Goal: Book appointment/travel/reservation

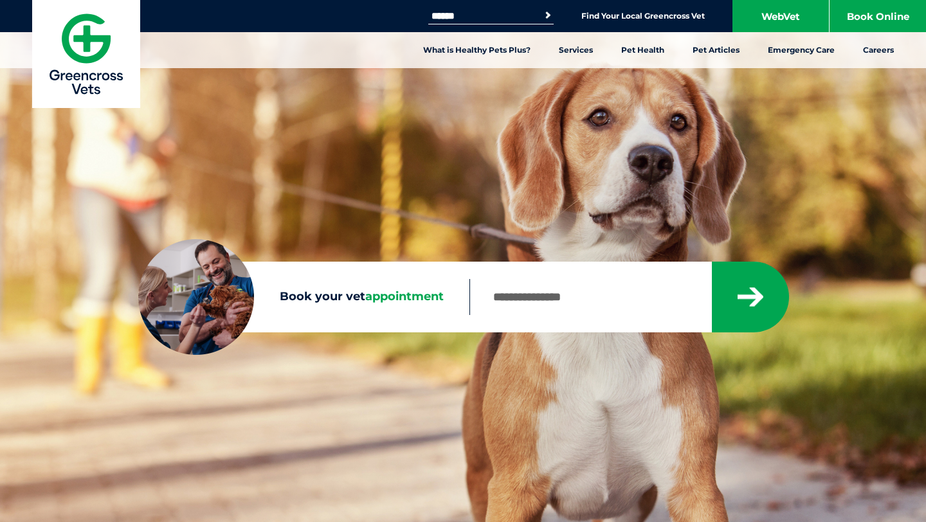
click at [556, 305] on input "Book your vet appointment" at bounding box center [589, 297] width 241 height 36
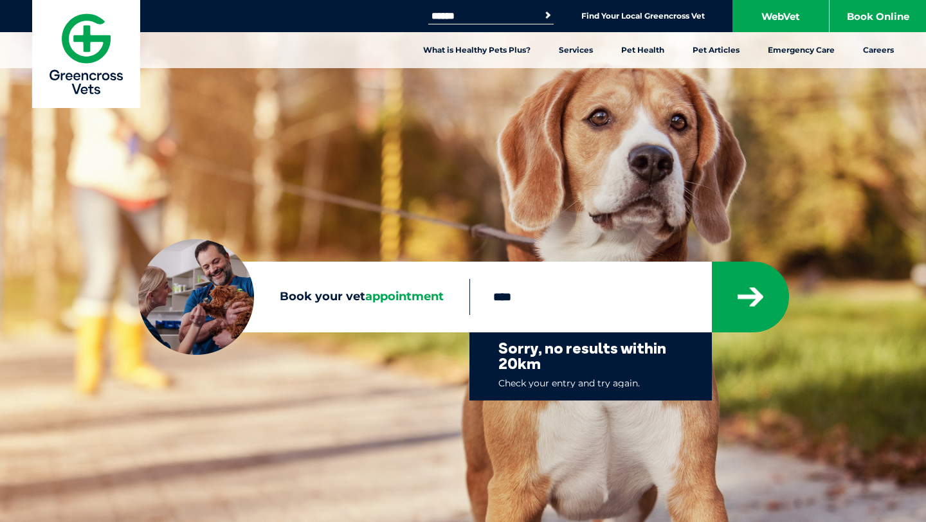
type input "****"
click at [712, 262] on button "submit" at bounding box center [750, 297] width 77 height 71
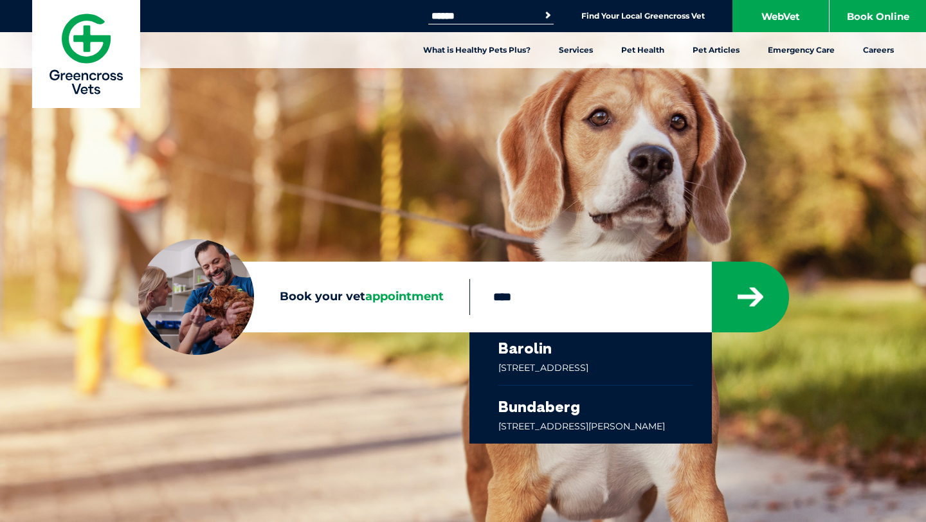
click at [610, 365] on link at bounding box center [595, 358] width 194 height 53
click at [689, 19] on link "Find Your Local Greencross Vet" at bounding box center [642, 16] width 123 height 10
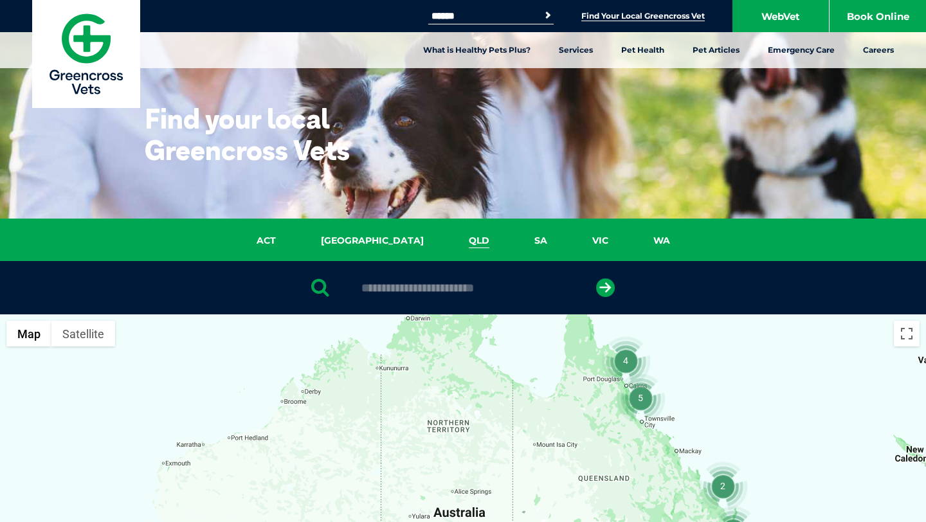
click at [446, 241] on link "QLD" at bounding box center [479, 240] width 66 height 15
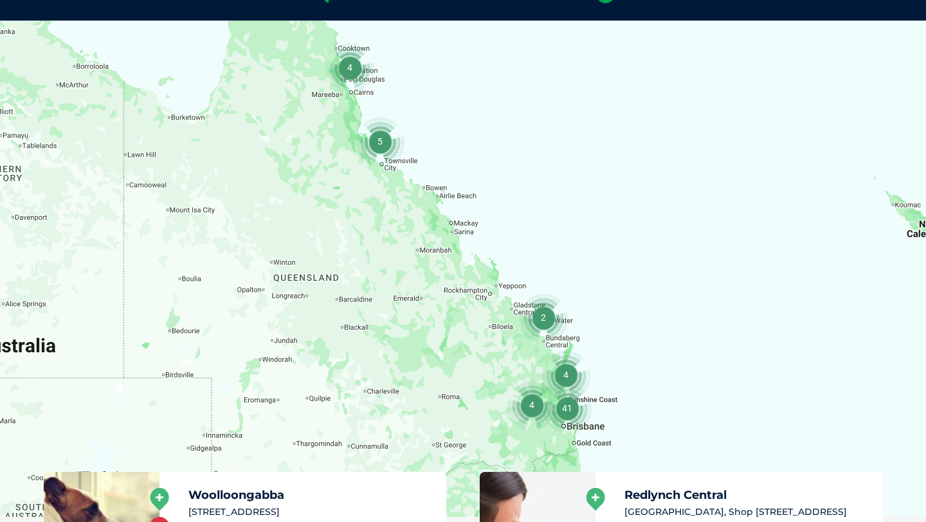
scroll to position [295, 0]
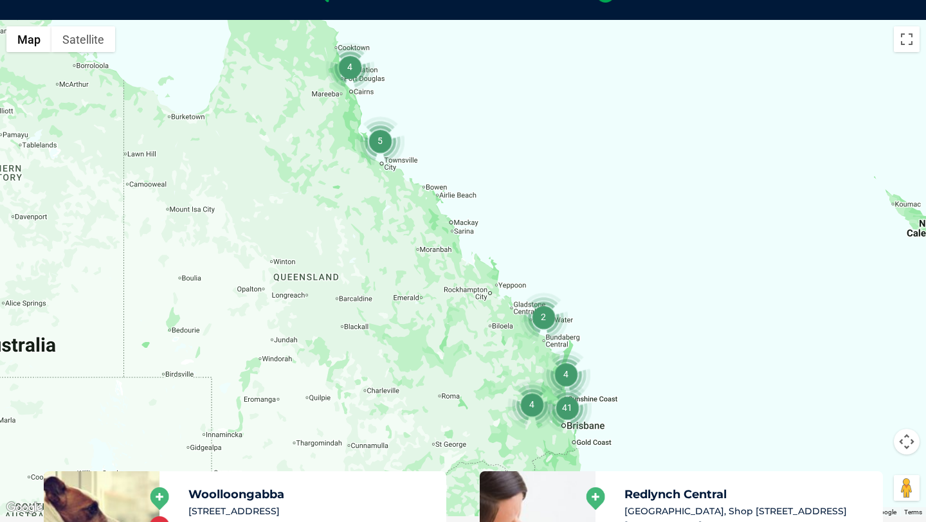
click at [543, 323] on img "2" at bounding box center [543, 317] width 49 height 49
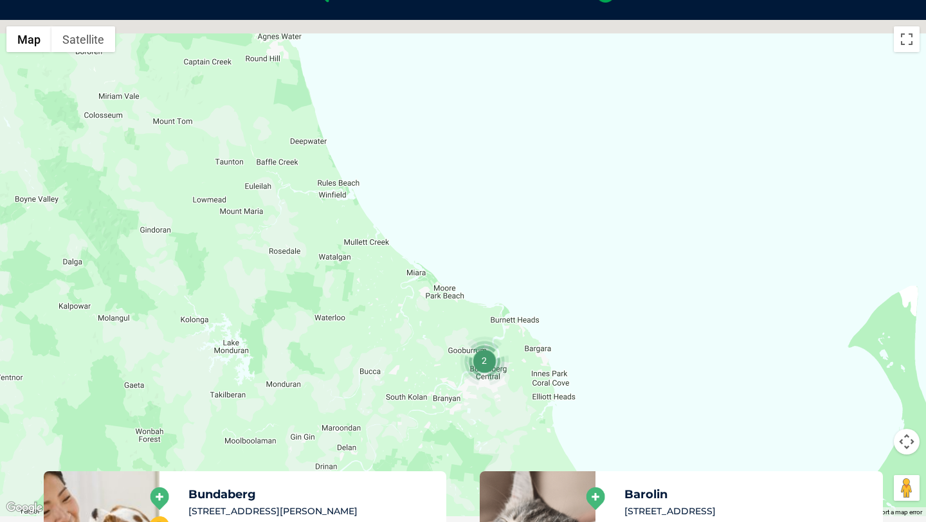
drag, startPoint x: 343, startPoint y: 255, endPoint x: 460, endPoint y: 372, distance: 166.0
click at [461, 374] on div "To navigate, press the arrow keys." at bounding box center [463, 268] width 926 height 496
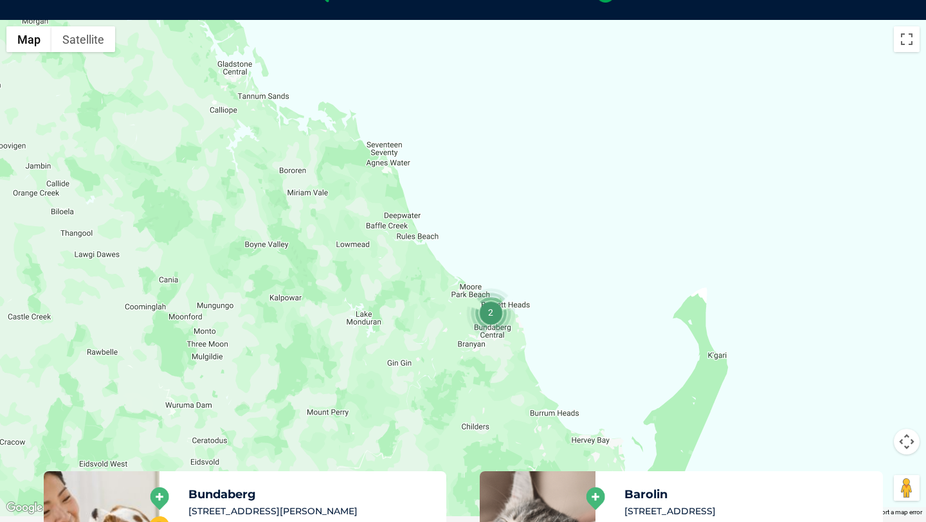
drag, startPoint x: 406, startPoint y: 287, endPoint x: 405, endPoint y: 222, distance: 65.0
click at [405, 222] on div "To navigate, press the arrow keys." at bounding box center [463, 268] width 926 height 496
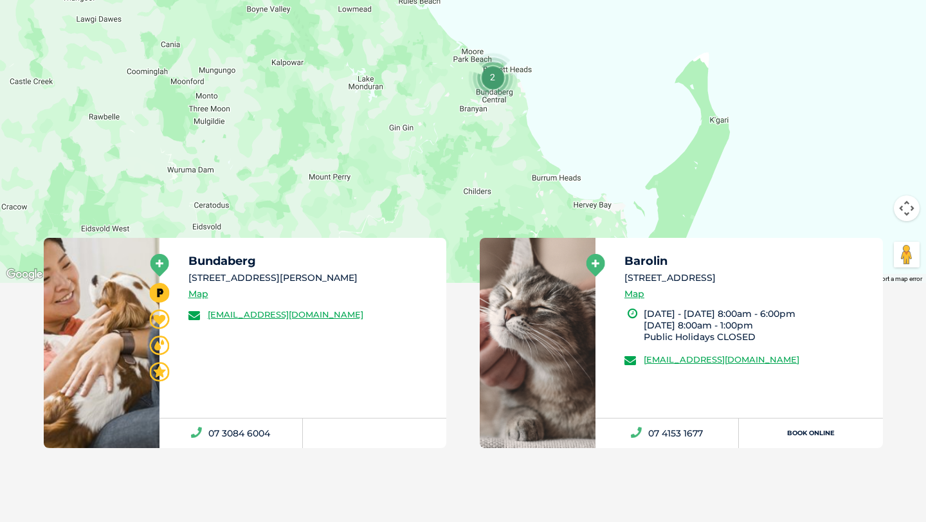
scroll to position [552, 0]
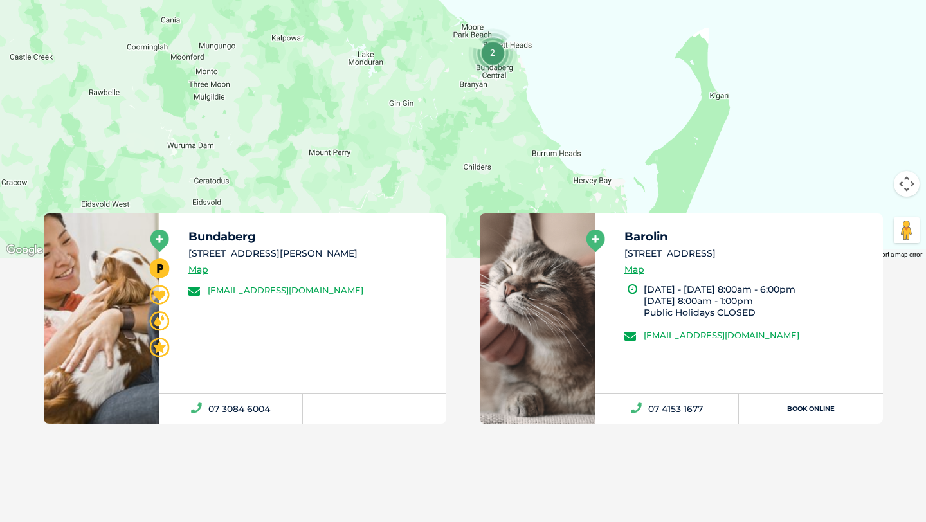
click at [596, 238] on icon at bounding box center [596, 241] width 19 height 23
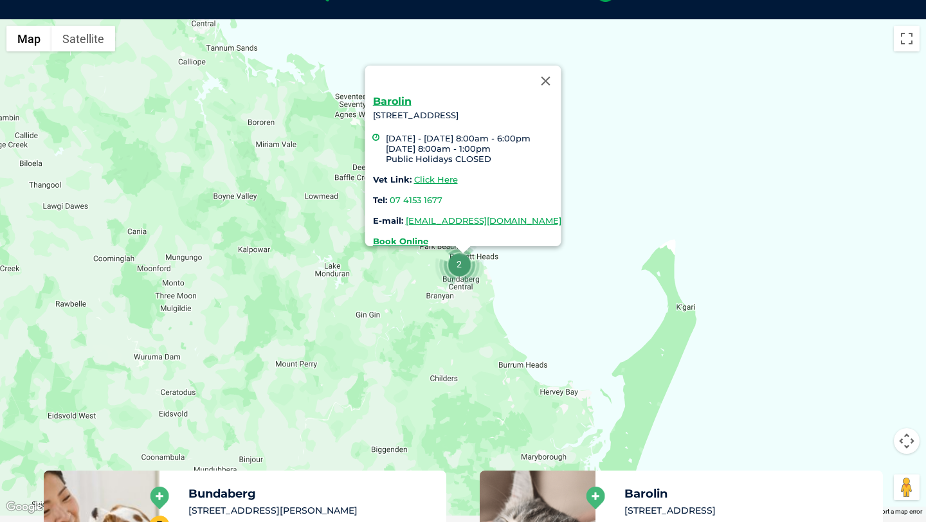
scroll to position [295, 0]
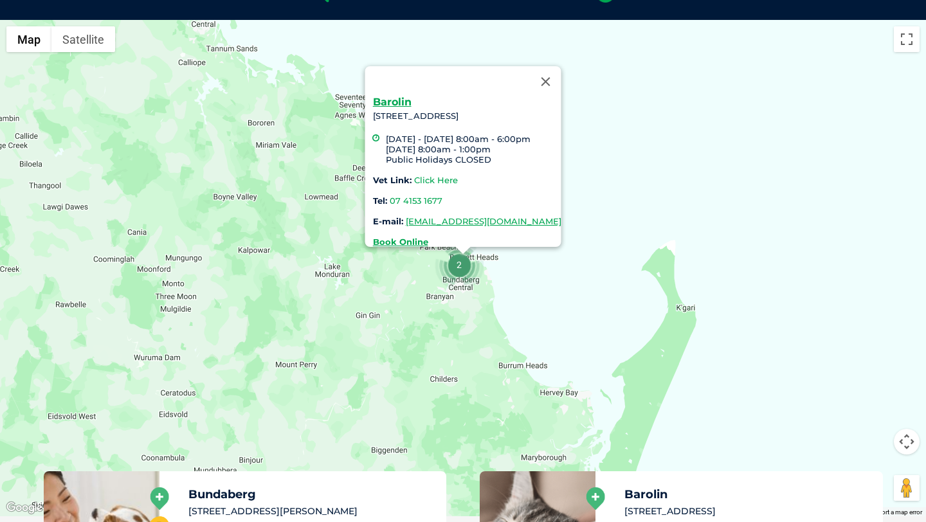
click at [414, 175] on link "Click Here" at bounding box center [436, 180] width 44 height 10
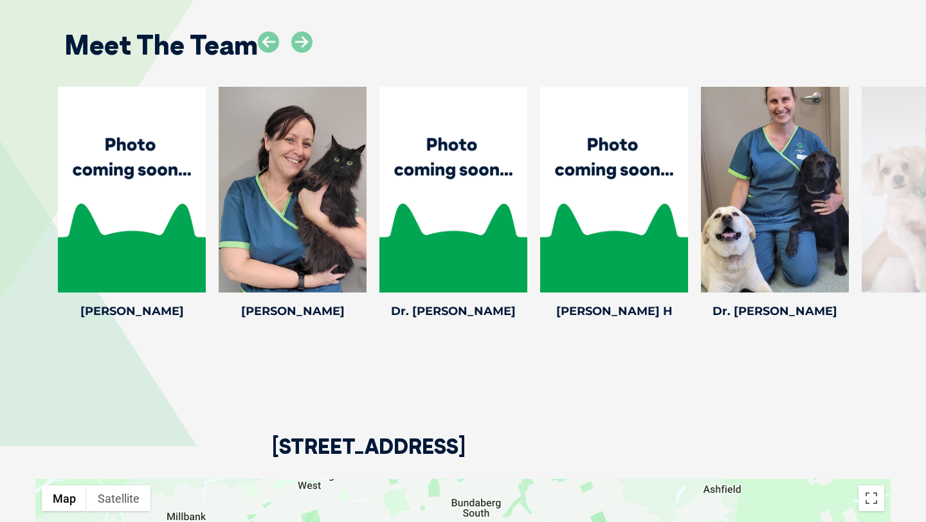
scroll to position [2133, 0]
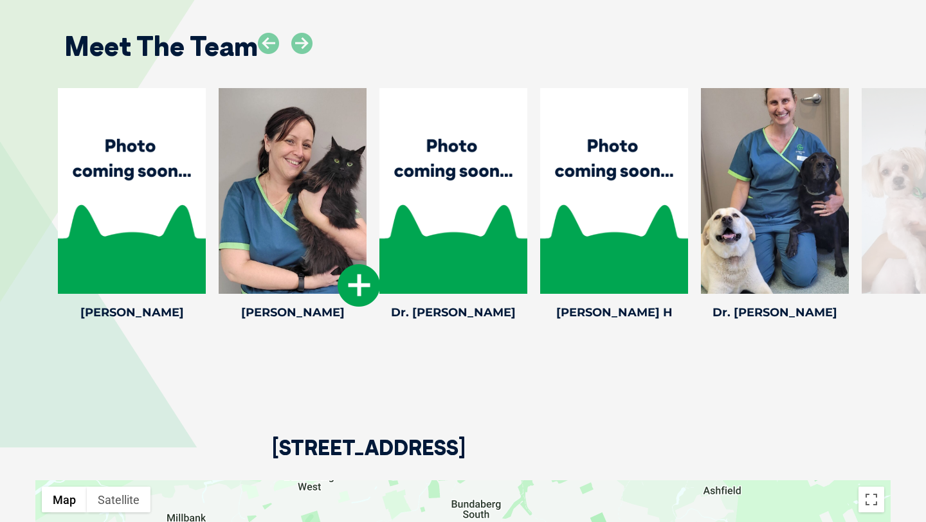
click at [367, 298] on icon at bounding box center [359, 285] width 42 height 42
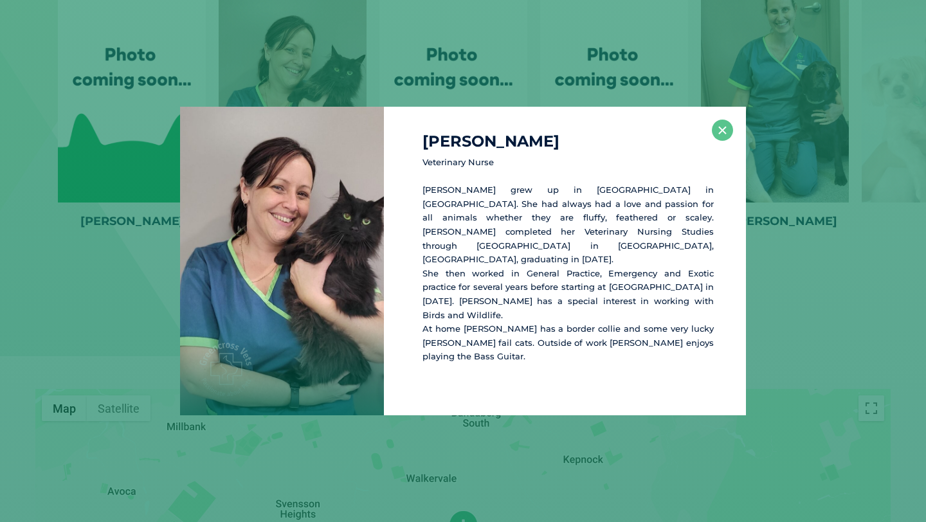
scroll to position [2232, 0]
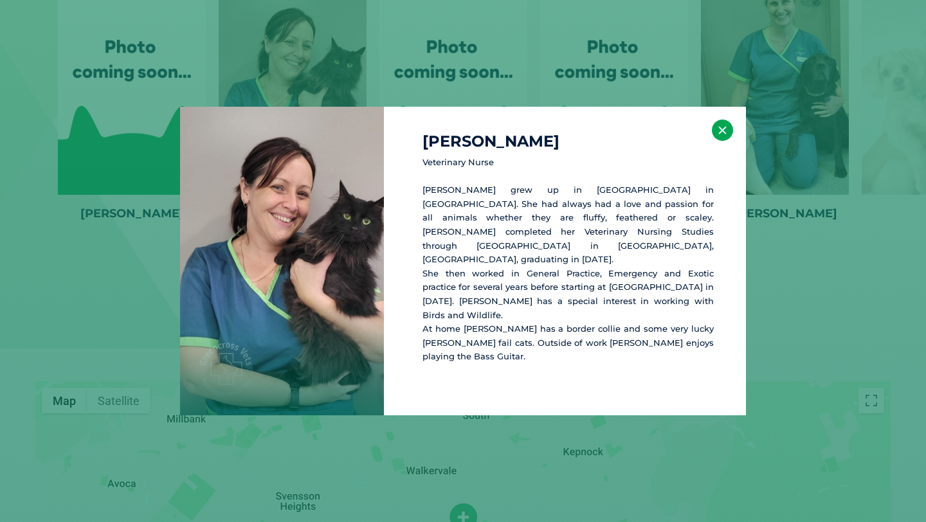
click at [725, 141] on button "×" at bounding box center [722, 130] width 21 height 21
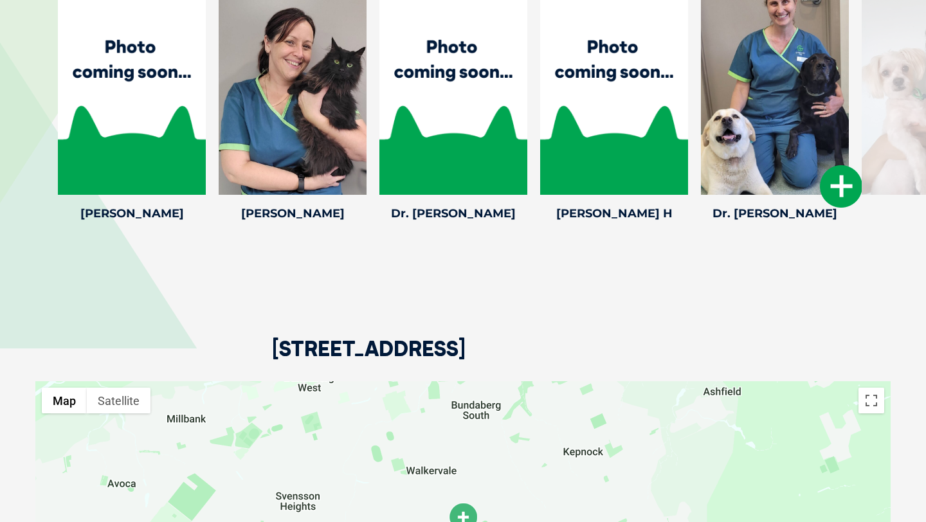
click at [842, 185] on icon at bounding box center [841, 186] width 42 height 42
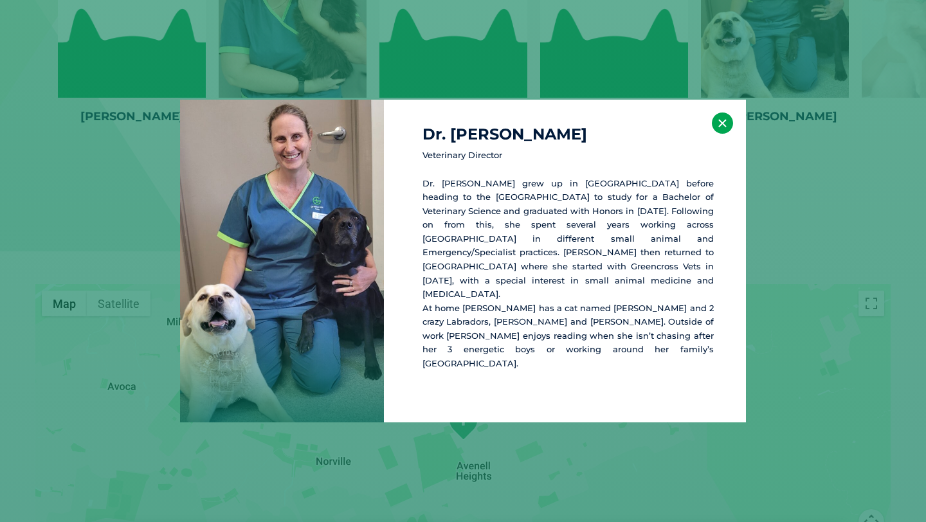
click at [723, 134] on button "×" at bounding box center [722, 123] width 21 height 21
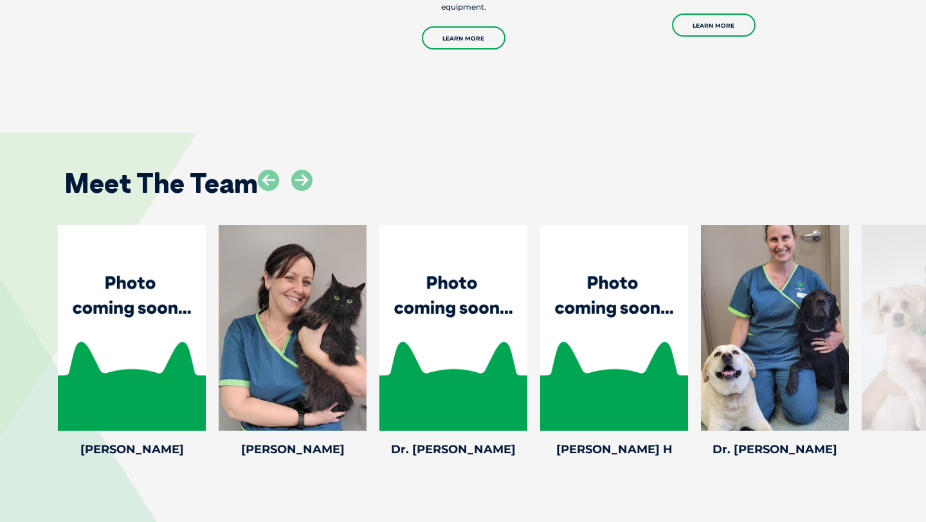
scroll to position [2055, 0]
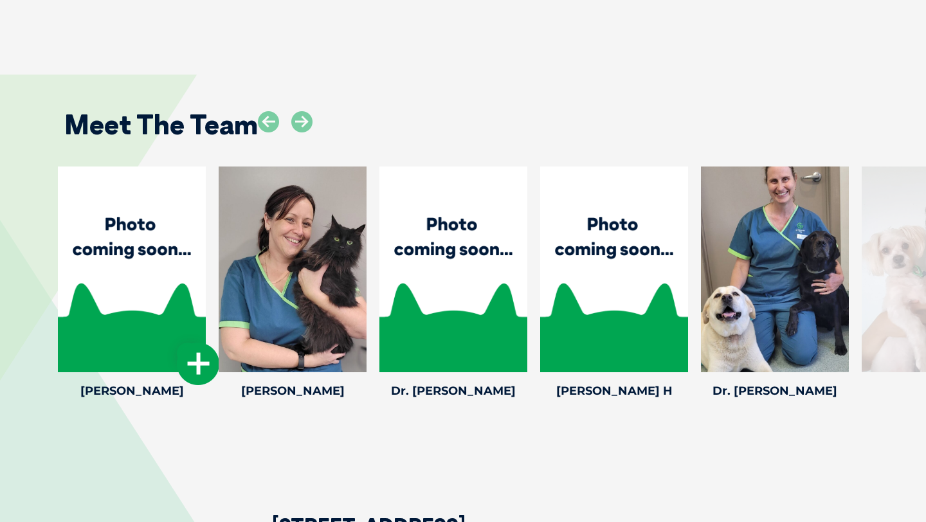
click at [195, 351] on icon at bounding box center [198, 364] width 42 height 42
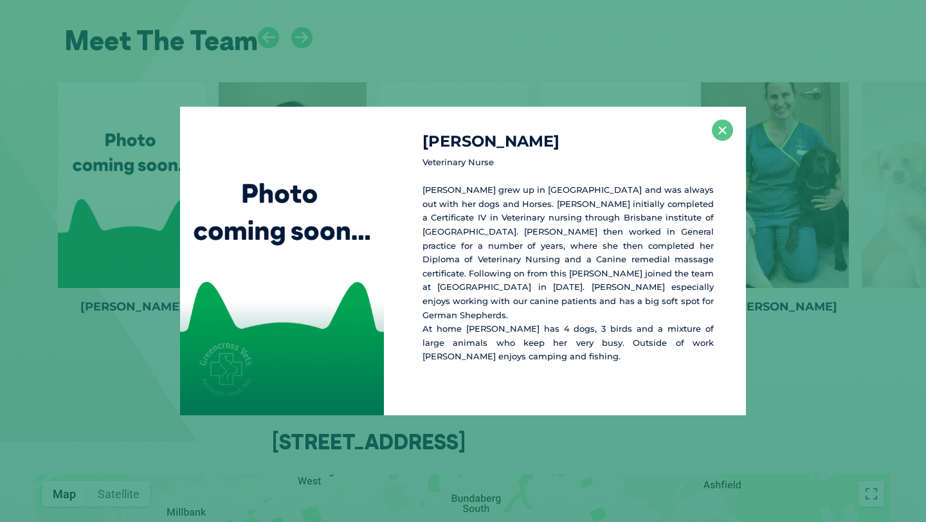
scroll to position [2147, 0]
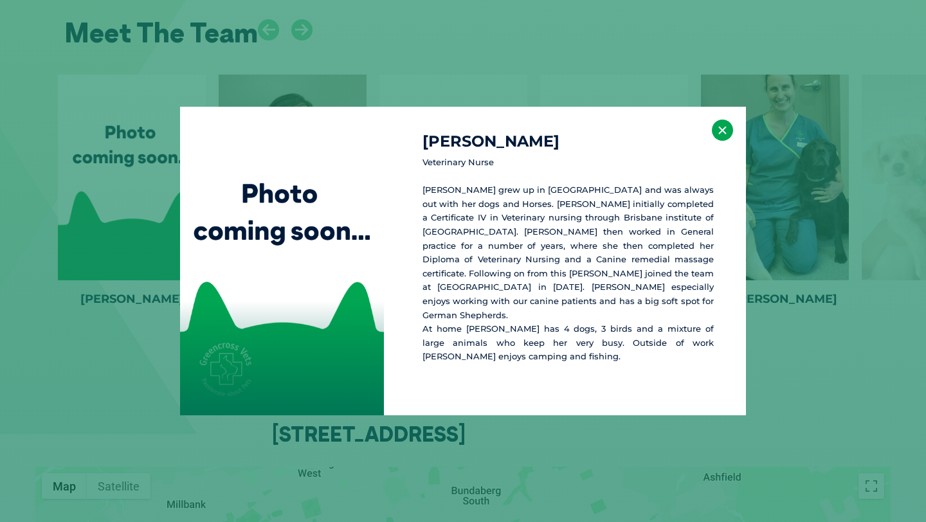
click at [729, 136] on button "×" at bounding box center [722, 130] width 21 height 21
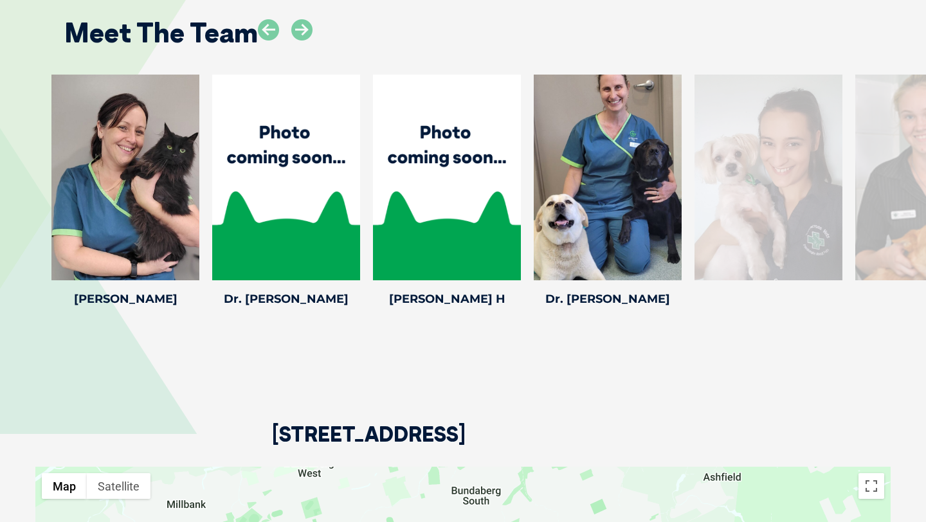
drag, startPoint x: 896, startPoint y: 169, endPoint x: 632, endPoint y: 186, distance: 265.5
click at [695, 183] on div at bounding box center [769, 178] width 148 height 206
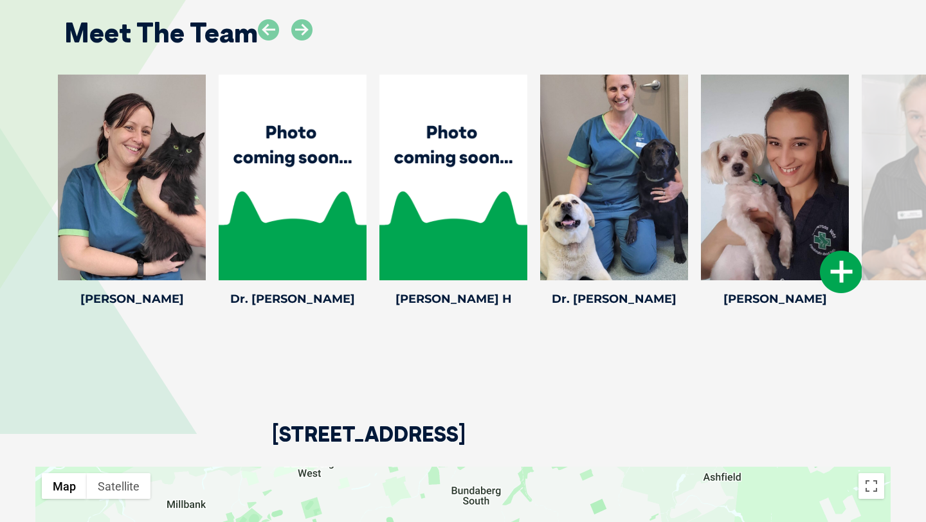
drag, startPoint x: 787, startPoint y: 197, endPoint x: 310, endPoint y: 197, distance: 477.2
click at [701, 197] on div at bounding box center [775, 178] width 148 height 206
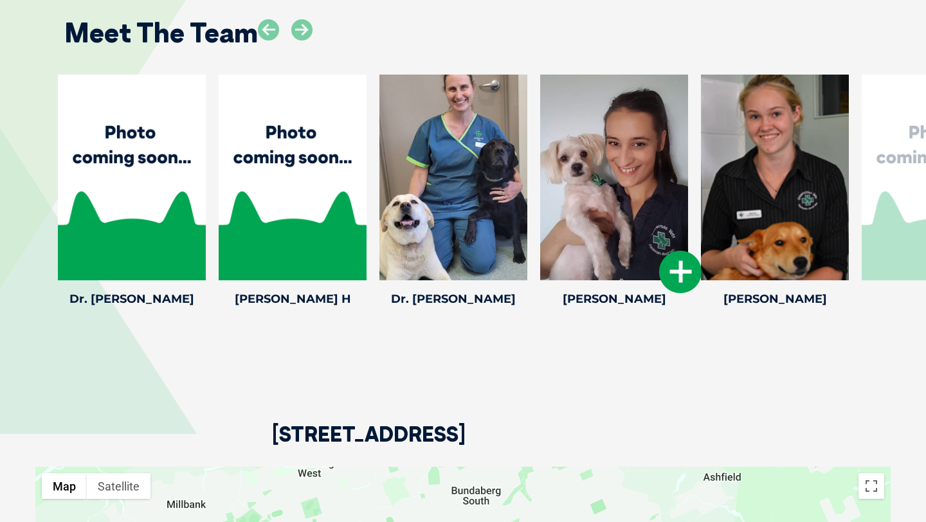
drag, startPoint x: 669, startPoint y: 201, endPoint x: 76, endPoint y: 142, distance: 596.5
click at [540, 142] on div at bounding box center [614, 178] width 148 height 206
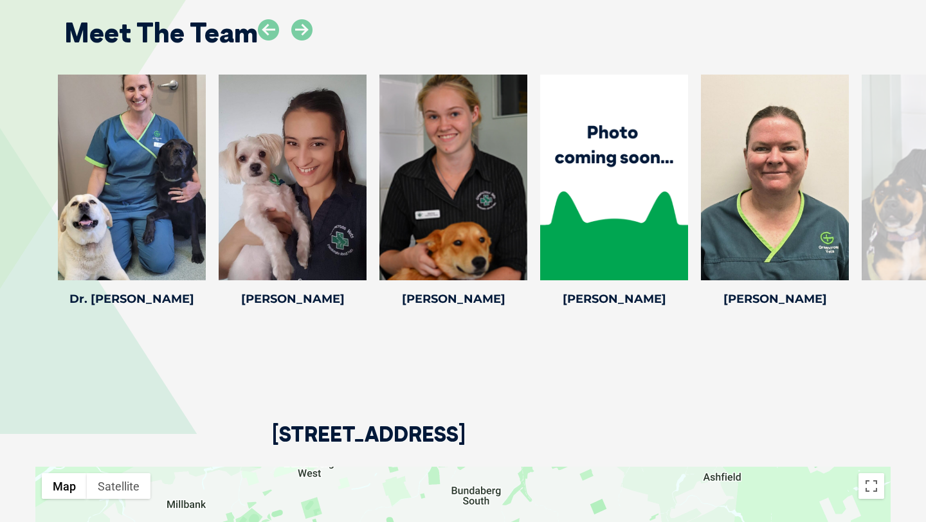
drag, startPoint x: 724, startPoint y: 162, endPoint x: 0, endPoint y: 168, distance: 724.2
click at [0, 168] on div "Ashleigh H Ashleigh H Veterinary Nurse Ashleigh has always had a love for her f…" at bounding box center [463, 193] width 926 height 237
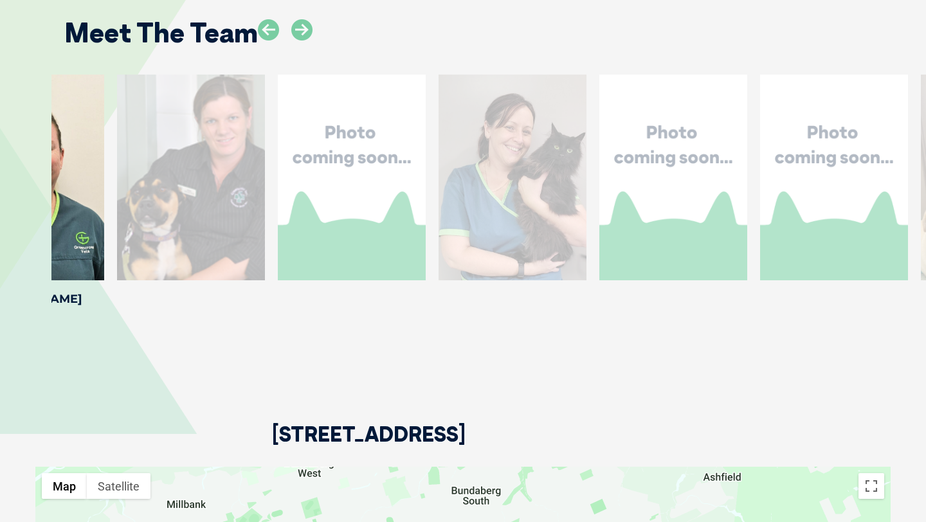
drag, startPoint x: 809, startPoint y: 191, endPoint x: 51, endPoint y: 272, distance: 762.5
click at [51, 272] on div "Ashleigh H Ashleigh H Veterinary Nurse Ashleigh has always had a love for her f…" at bounding box center [463, 193] width 926 height 237
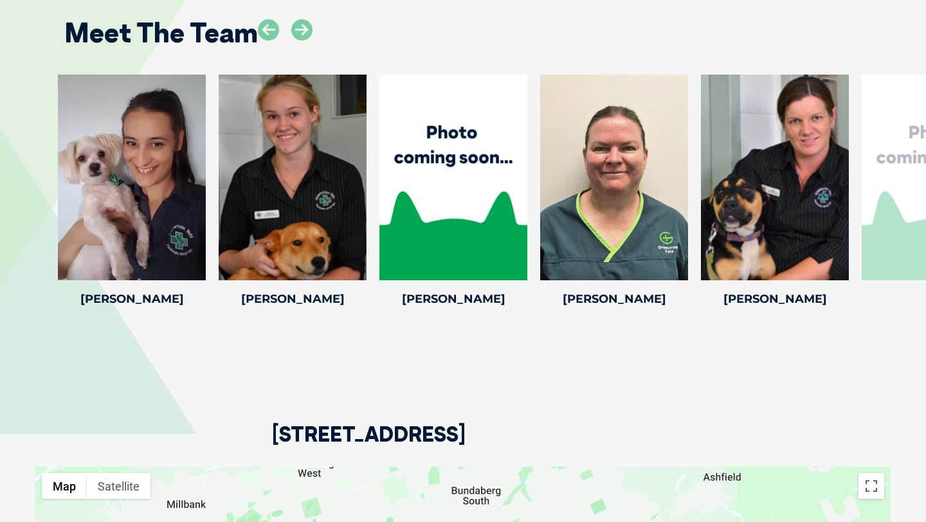
drag, startPoint x: 846, startPoint y: 219, endPoint x: 37, endPoint y: 207, distance: 809.8
click at [701, 207] on div at bounding box center [775, 178] width 148 height 206
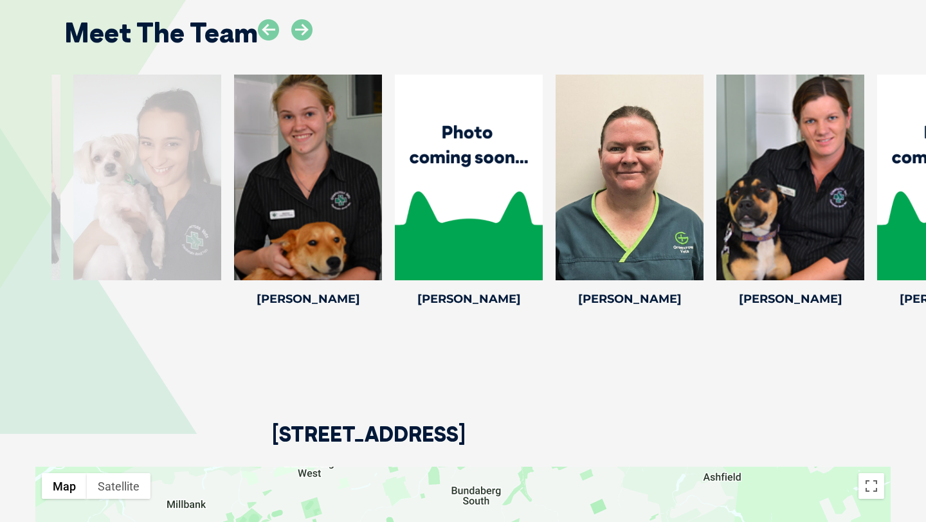
drag, startPoint x: 749, startPoint y: 186, endPoint x: 925, endPoint y: 153, distance: 179.2
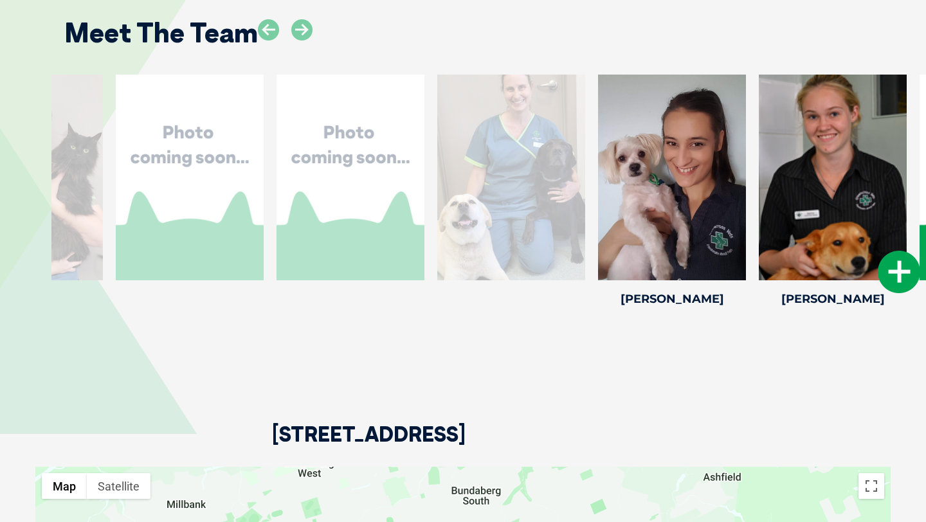
drag, startPoint x: 340, startPoint y: 167, endPoint x: 884, endPoint y: 186, distance: 543.8
click at [883, 187] on div at bounding box center [833, 178] width 148 height 206
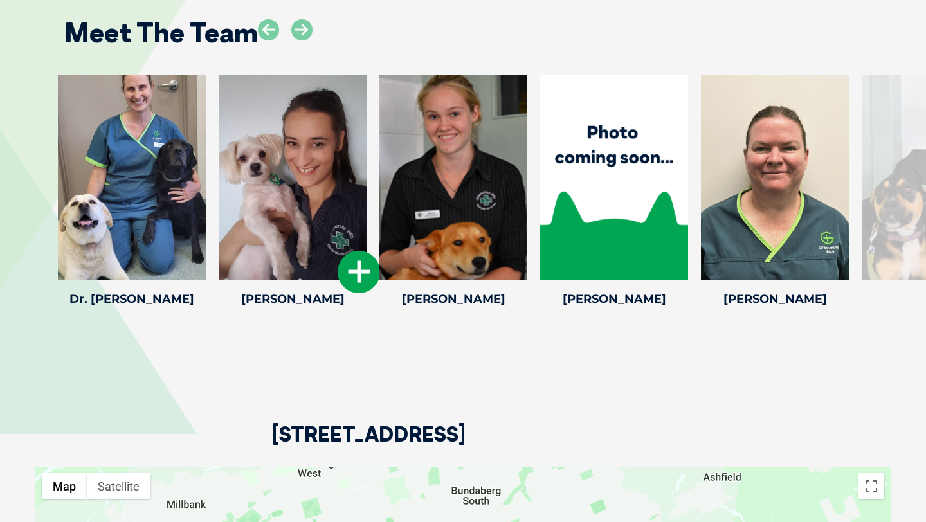
drag, startPoint x: 276, startPoint y: 197, endPoint x: 925, endPoint y: 197, distance: 649.5
click at [367, 197] on div at bounding box center [293, 178] width 148 height 206
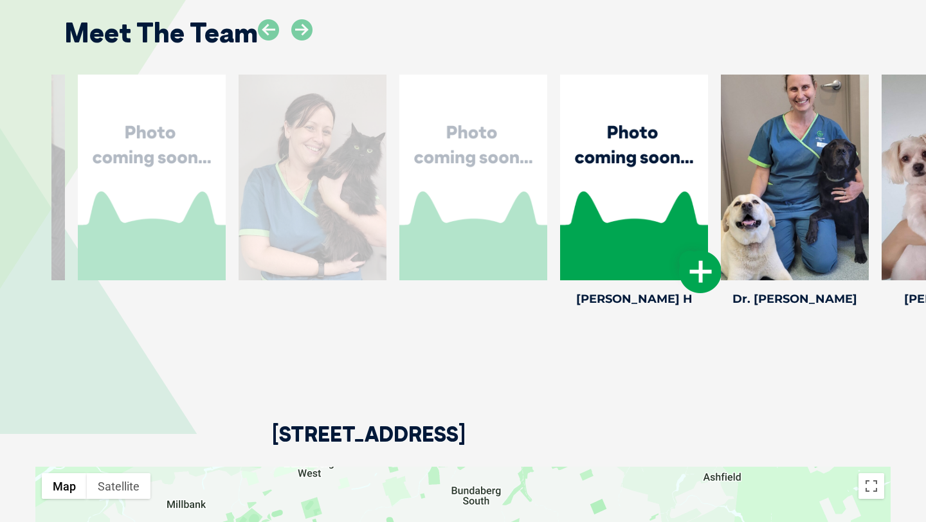
drag, startPoint x: 104, startPoint y: 233, endPoint x: 606, endPoint y: 225, distance: 502.3
click at [606, 225] on div at bounding box center [634, 178] width 148 height 206
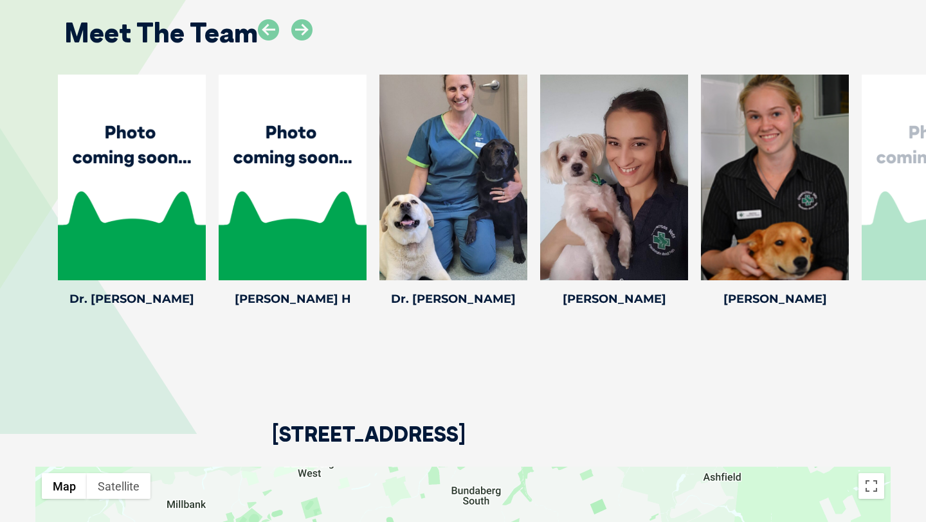
click at [36, 206] on div "Ashleigh H Ashleigh H Veterinary Nurse Ashleigh has always had a love for her f…" at bounding box center [463, 193] width 926 height 237
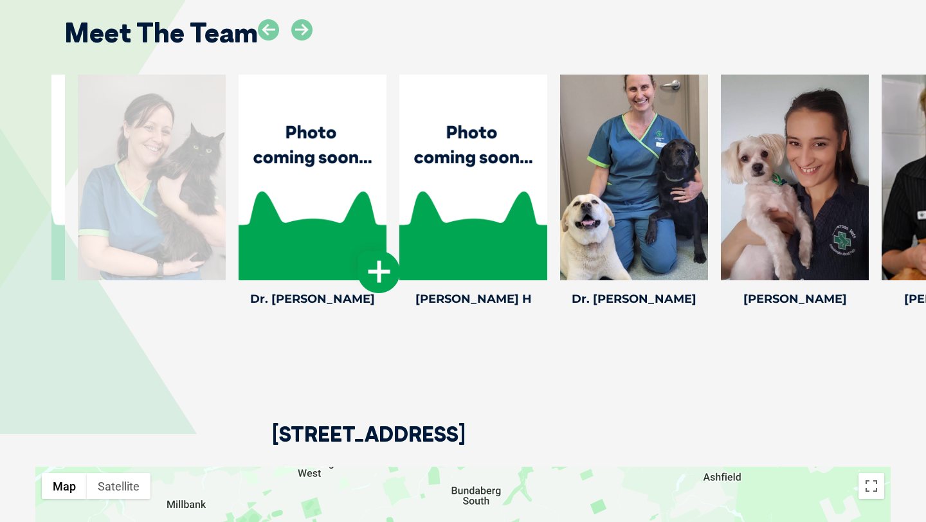
drag, startPoint x: 59, startPoint y: 190, endPoint x: 790, endPoint y: 108, distance: 736.4
click at [387, 108] on div at bounding box center [313, 178] width 148 height 206
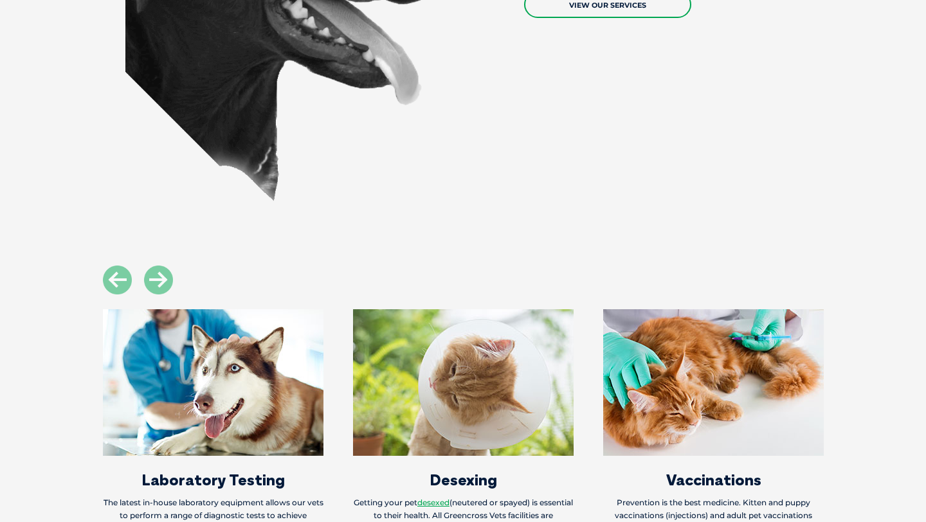
scroll to position [1461, 0]
